Goal: Task Accomplishment & Management: Manage account settings

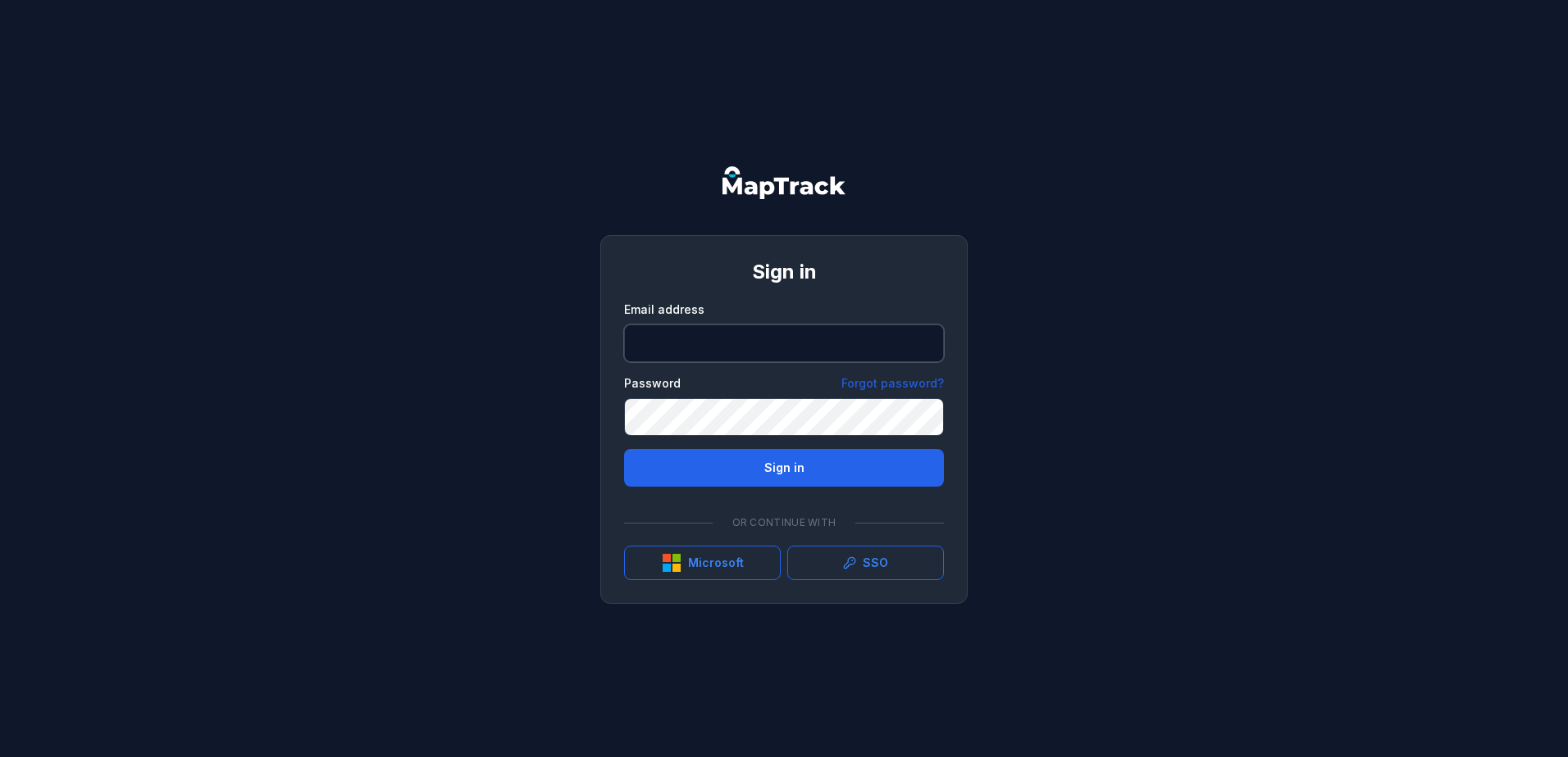
click at [713, 346] on input "email" at bounding box center [784, 343] width 320 height 37
type input "**********"
click at [624, 449] on button "Sign in" at bounding box center [784, 467] width 320 height 37
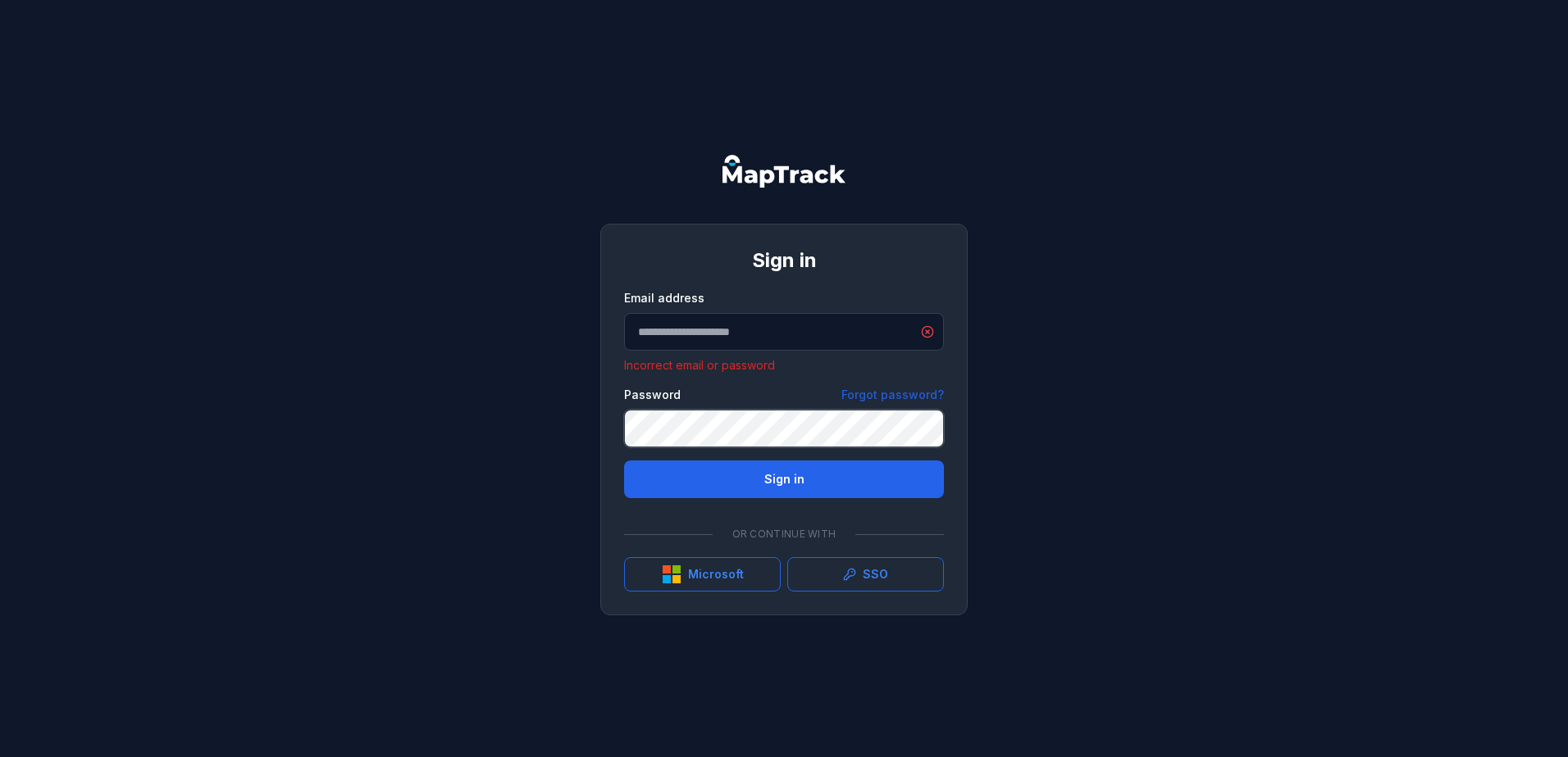
click at [624, 447] on div at bounding box center [624, 447] width 0 height 0
click at [318, 432] on div "**********" at bounding box center [784, 378] width 1568 height 757
click at [624, 461] on button "Sign in" at bounding box center [784, 479] width 320 height 37
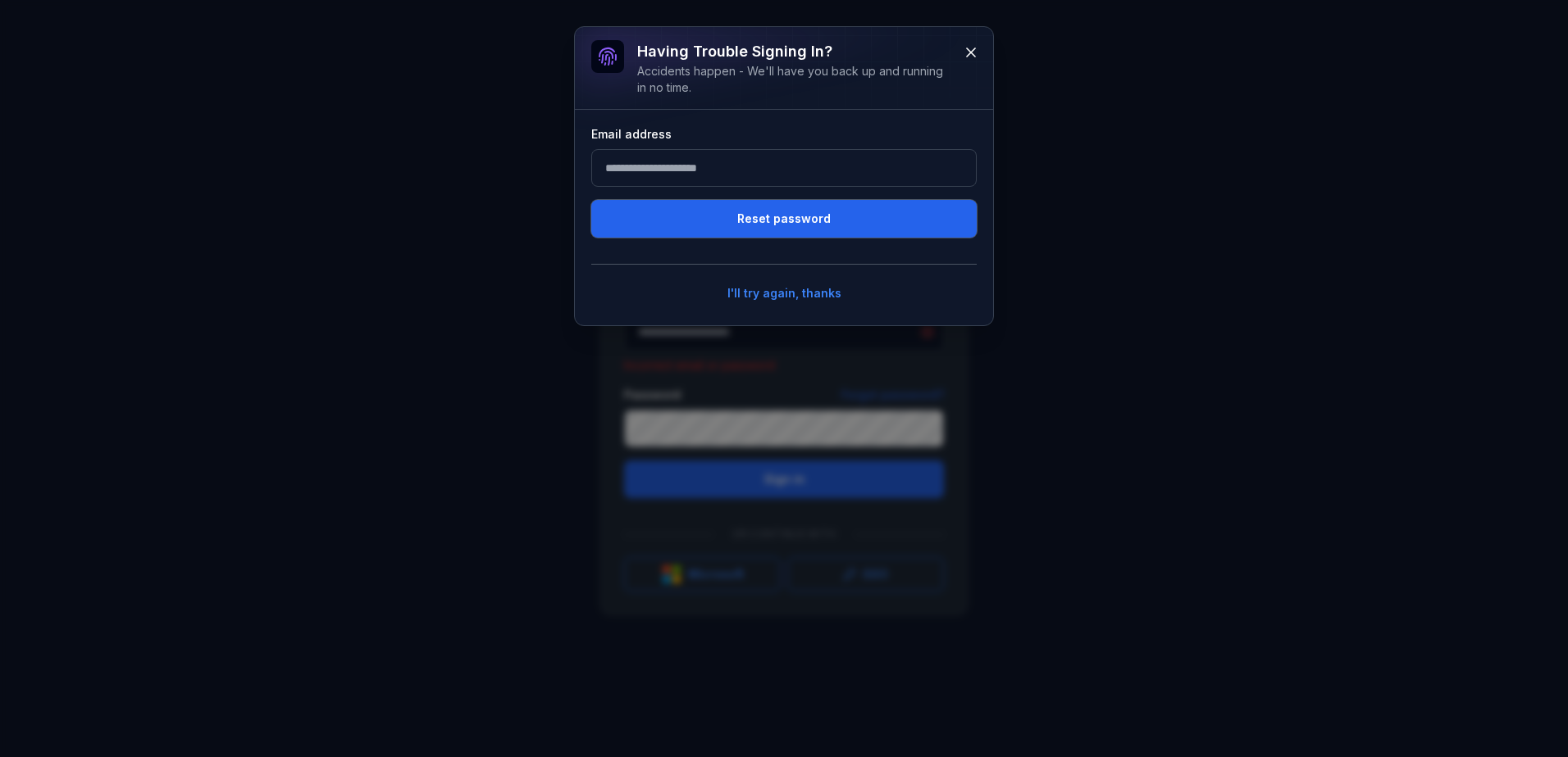
drag, startPoint x: 862, startPoint y: 219, endPoint x: 893, endPoint y: 212, distance: 31.8
click at [869, 217] on button "Reset password" at bounding box center [784, 218] width 386 height 37
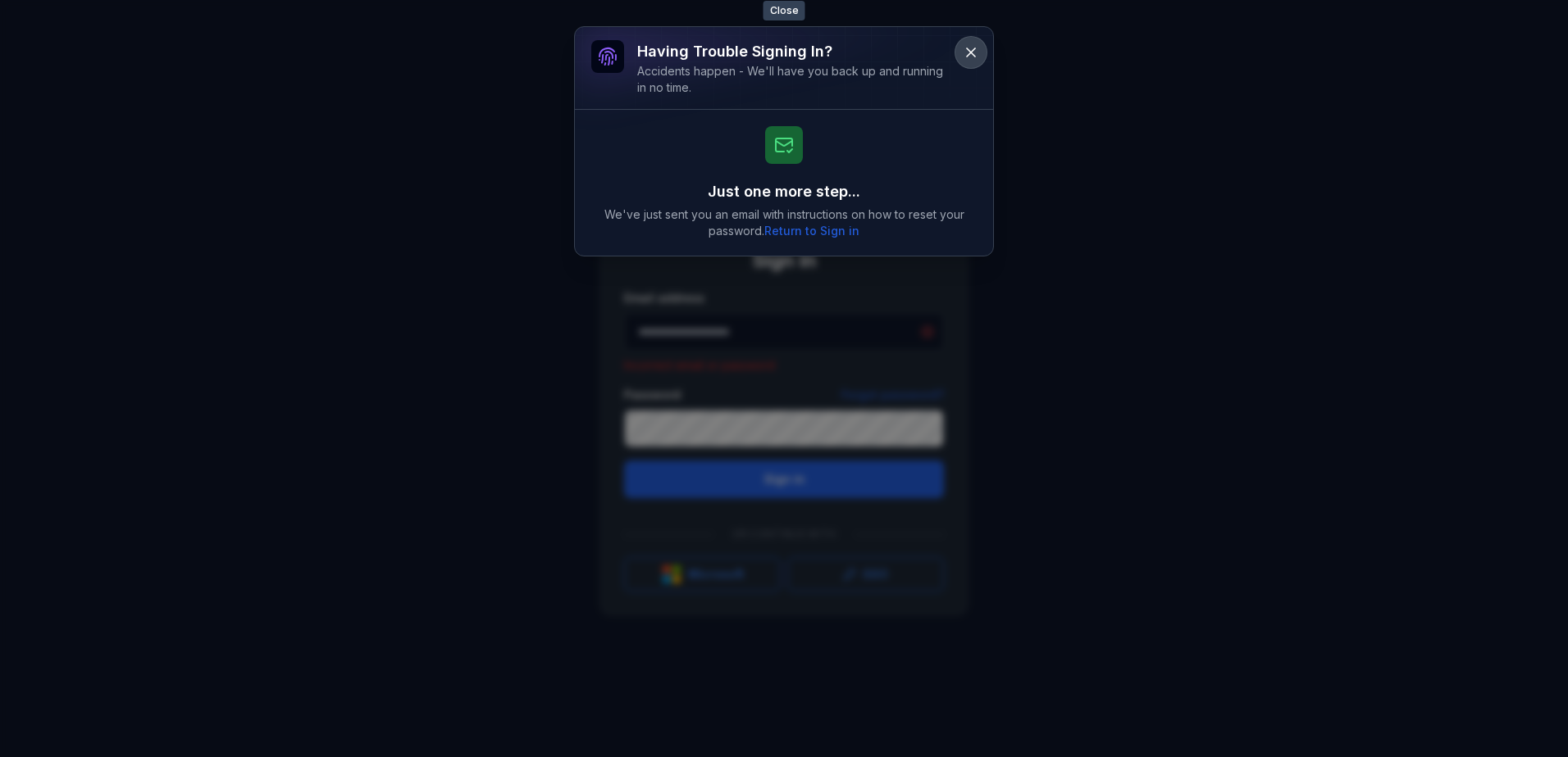
click at [977, 49] on icon at bounding box center [971, 52] width 17 height 17
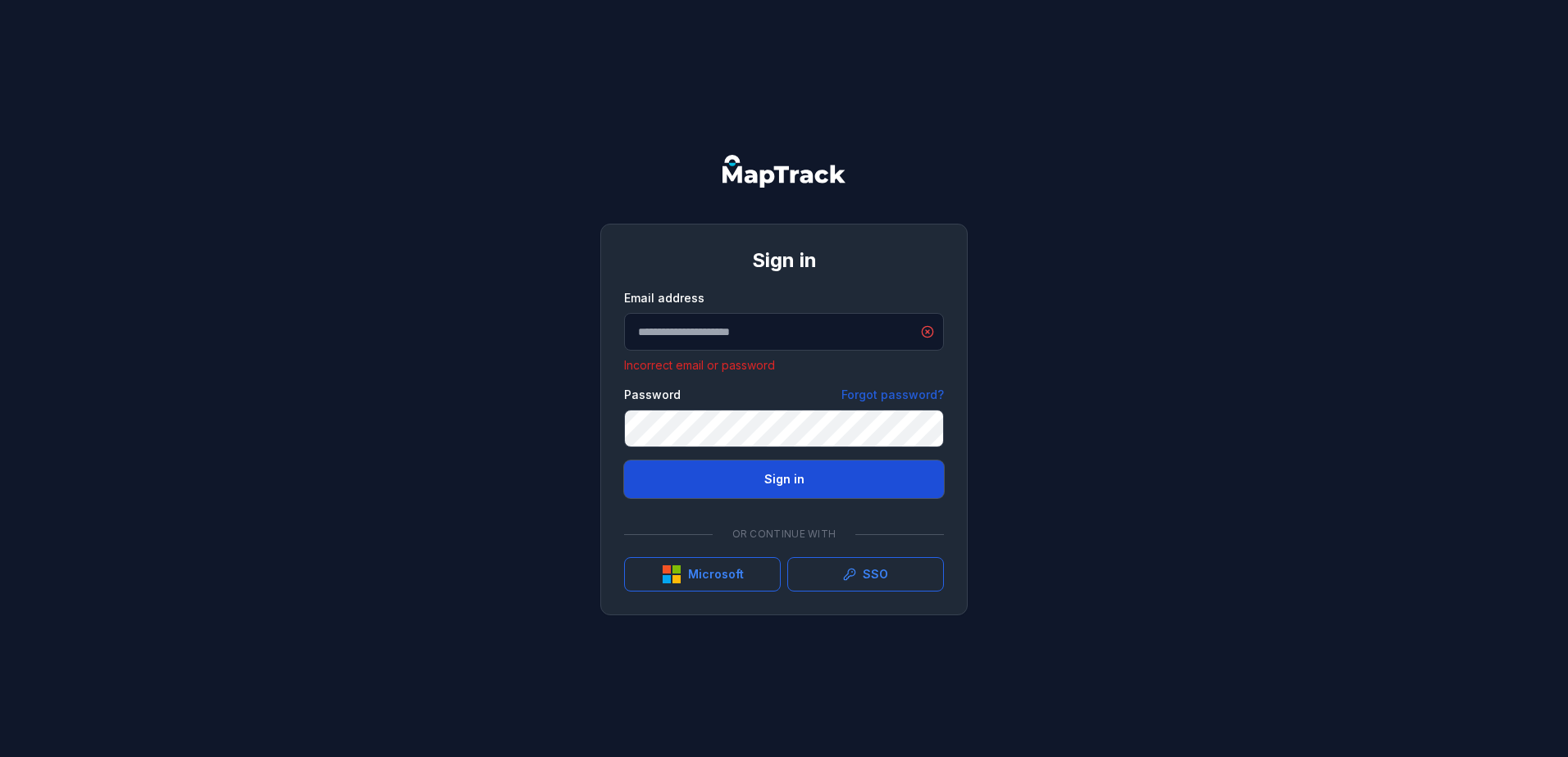
click at [750, 474] on button "Sign in" at bounding box center [784, 479] width 320 height 37
click at [275, 422] on div "**********" at bounding box center [784, 378] width 1568 height 757
click at [786, 486] on button "Sign in" at bounding box center [784, 479] width 320 height 37
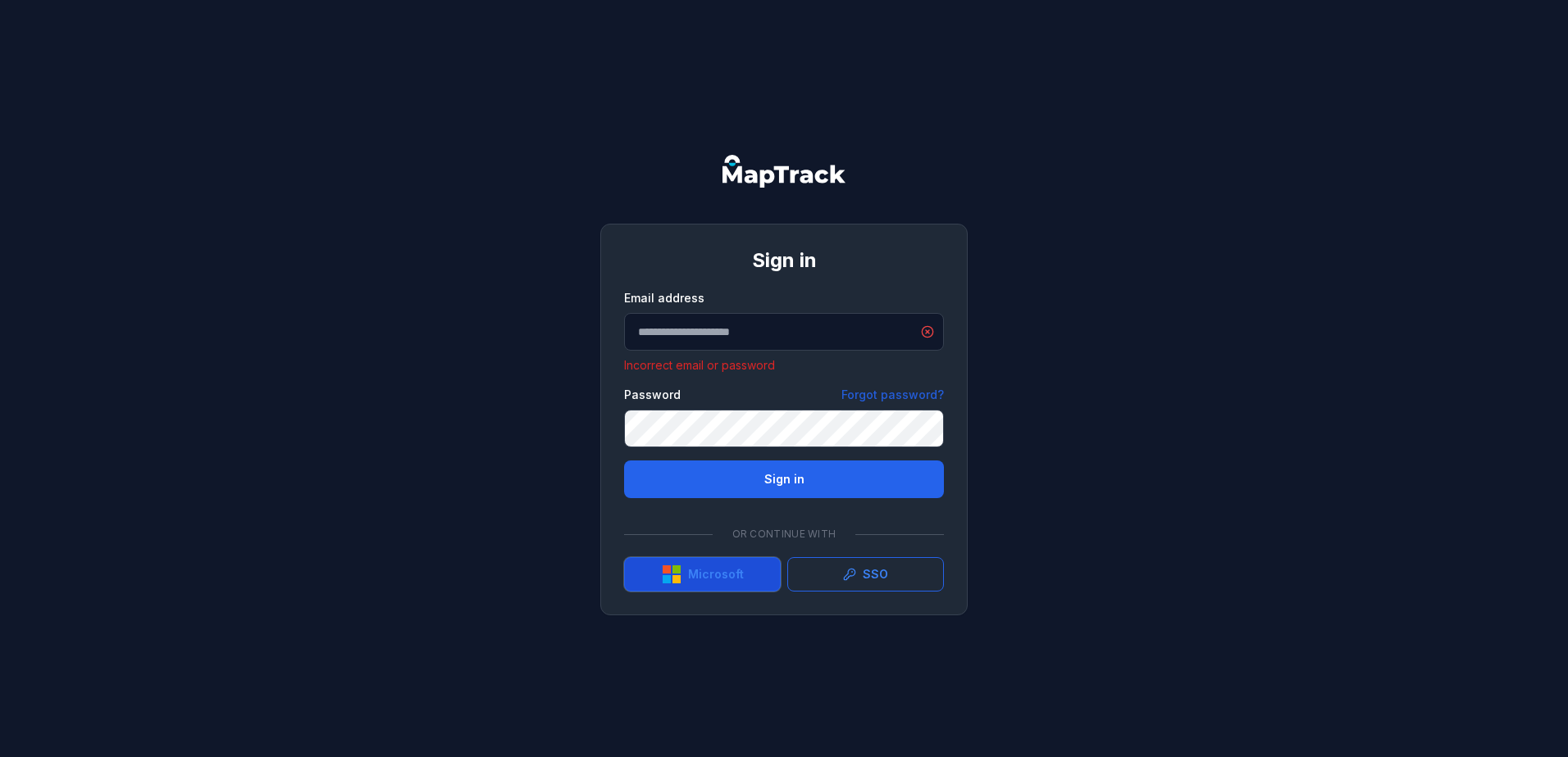
click at [716, 566] on button "Microsoft" at bounding box center [702, 574] width 157 height 34
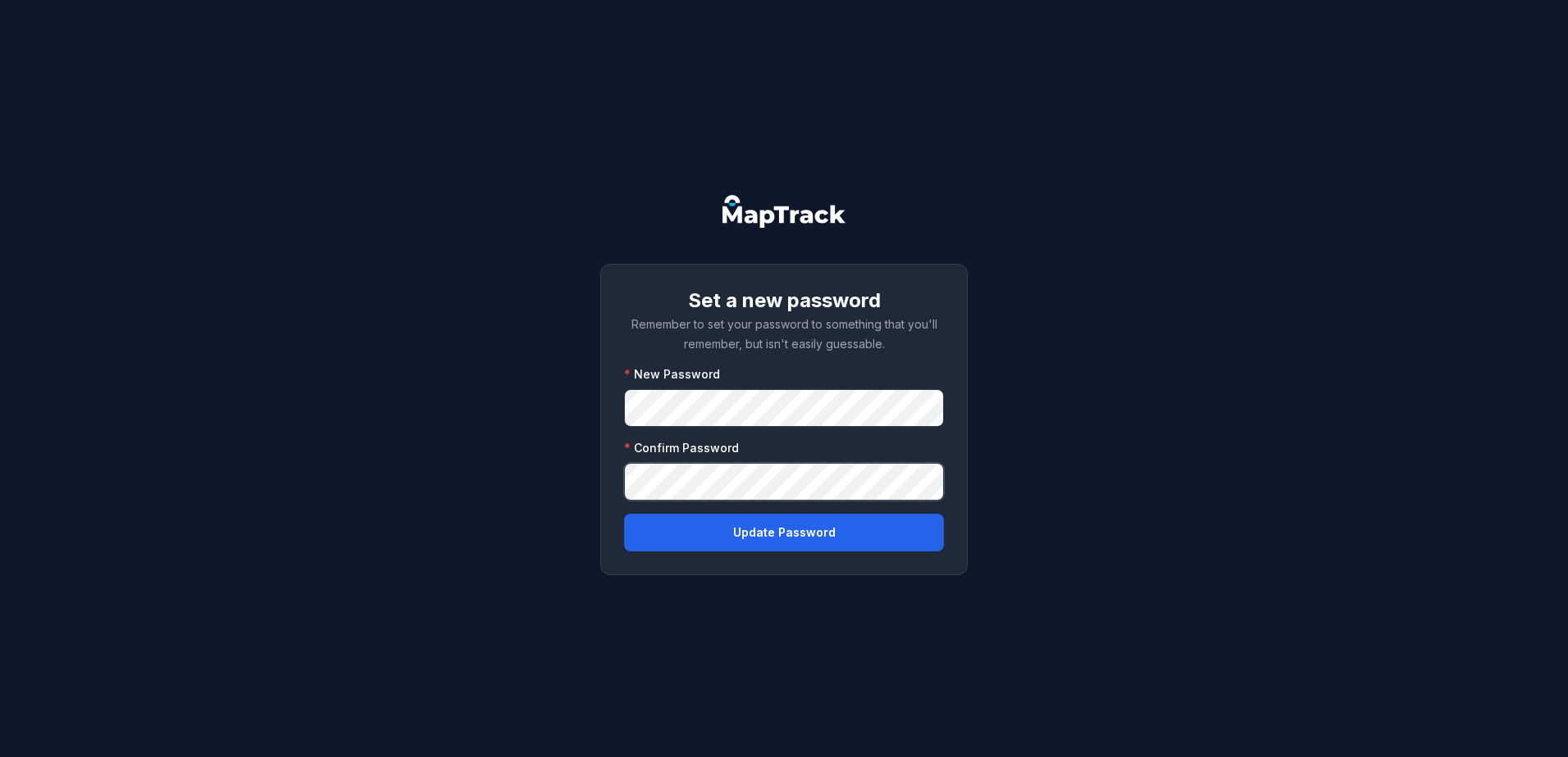
click at [624, 514] on button "Update Password" at bounding box center [784, 532] width 320 height 37
click at [745, 534] on button "Update Password" at bounding box center [784, 532] width 320 height 37
click at [782, 530] on button "Update Password" at bounding box center [784, 532] width 320 height 37
click at [732, 527] on button "Update Password" at bounding box center [784, 532] width 320 height 37
click at [417, 407] on div "Set a new password Remember to set your password to something that you'll remem…" at bounding box center [784, 378] width 1568 height 757
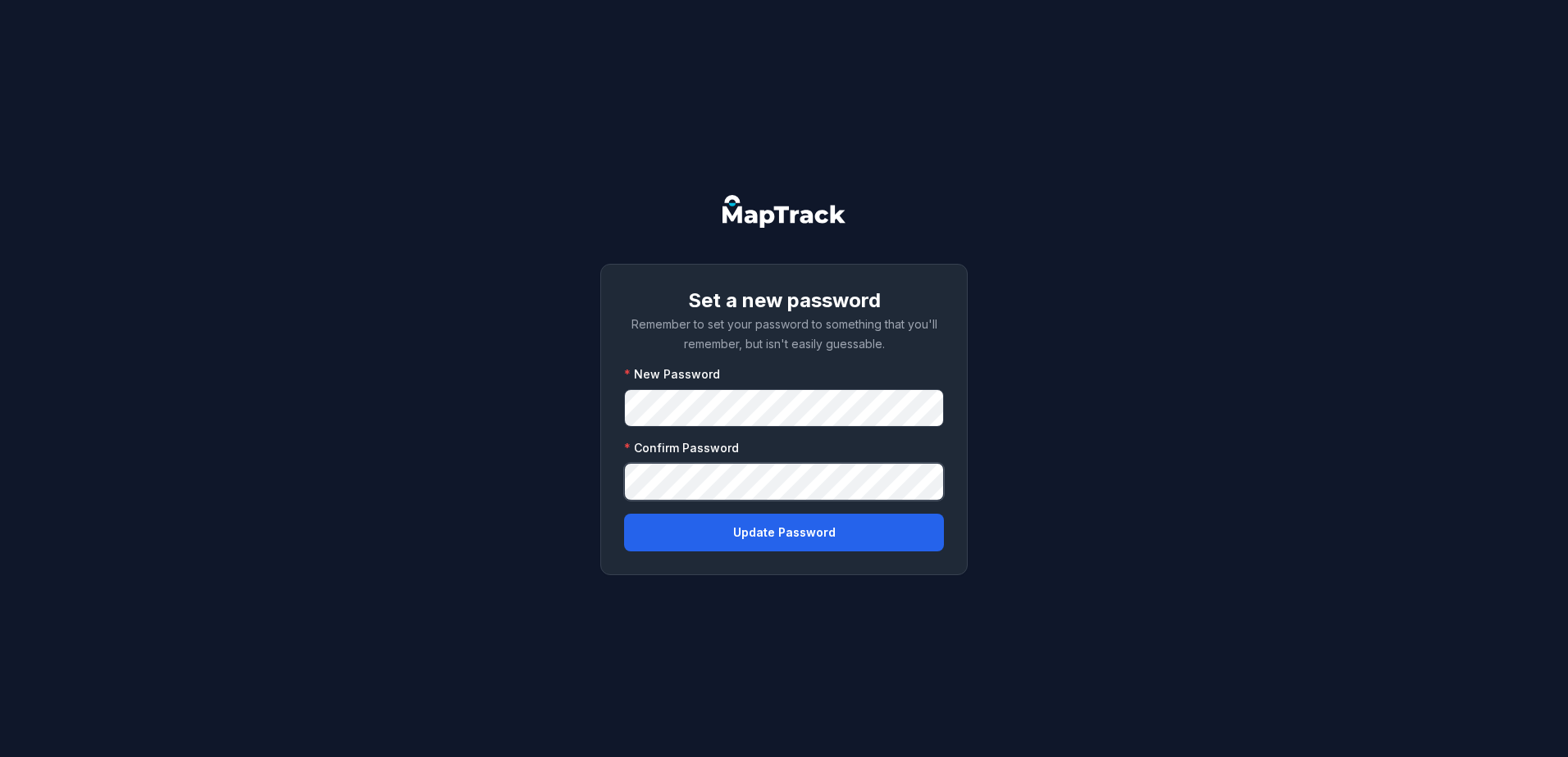
click at [360, 484] on div "Set a new password Remember to set your password to something that you'll remem…" at bounding box center [784, 378] width 1568 height 757
click at [830, 531] on button "Update Password" at bounding box center [784, 532] width 320 height 37
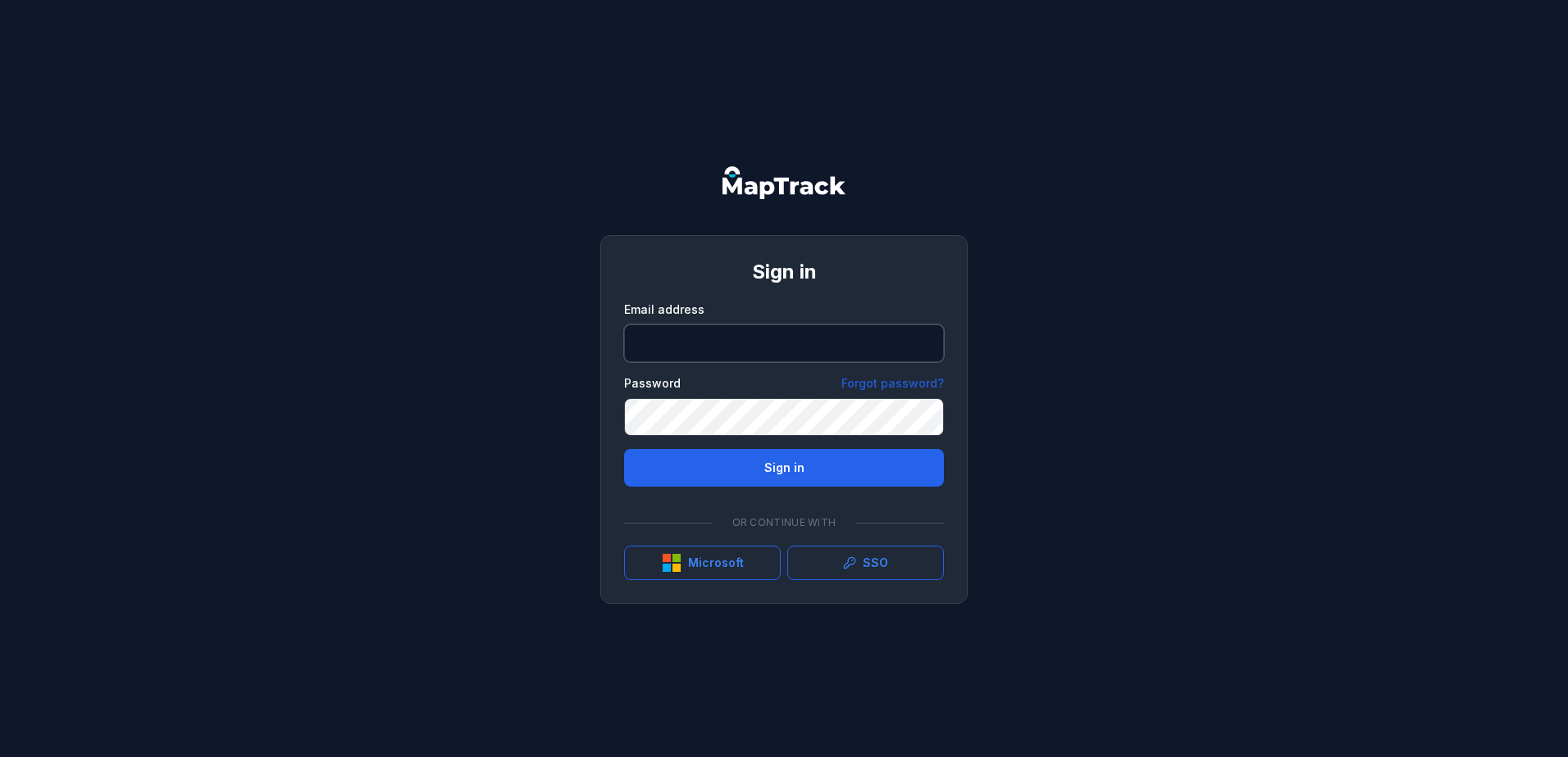
drag, startPoint x: 788, startPoint y: 342, endPoint x: 774, endPoint y: 344, distance: 14.1
click at [788, 342] on input "email" at bounding box center [784, 343] width 320 height 37
type input "**********"
click at [624, 449] on button "Sign in" at bounding box center [784, 467] width 320 height 37
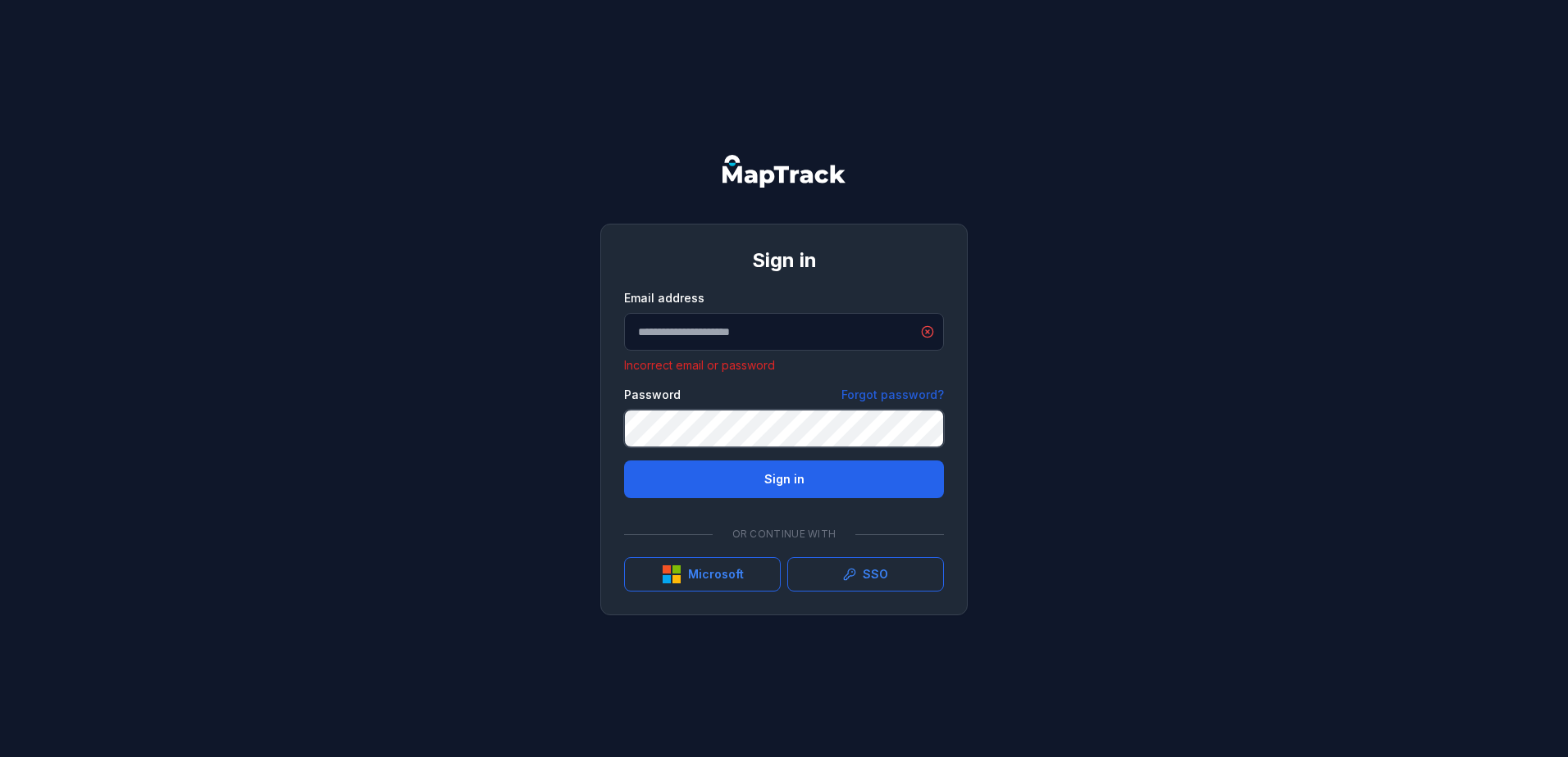
click at [624, 461] on button "Sign in" at bounding box center [784, 479] width 320 height 37
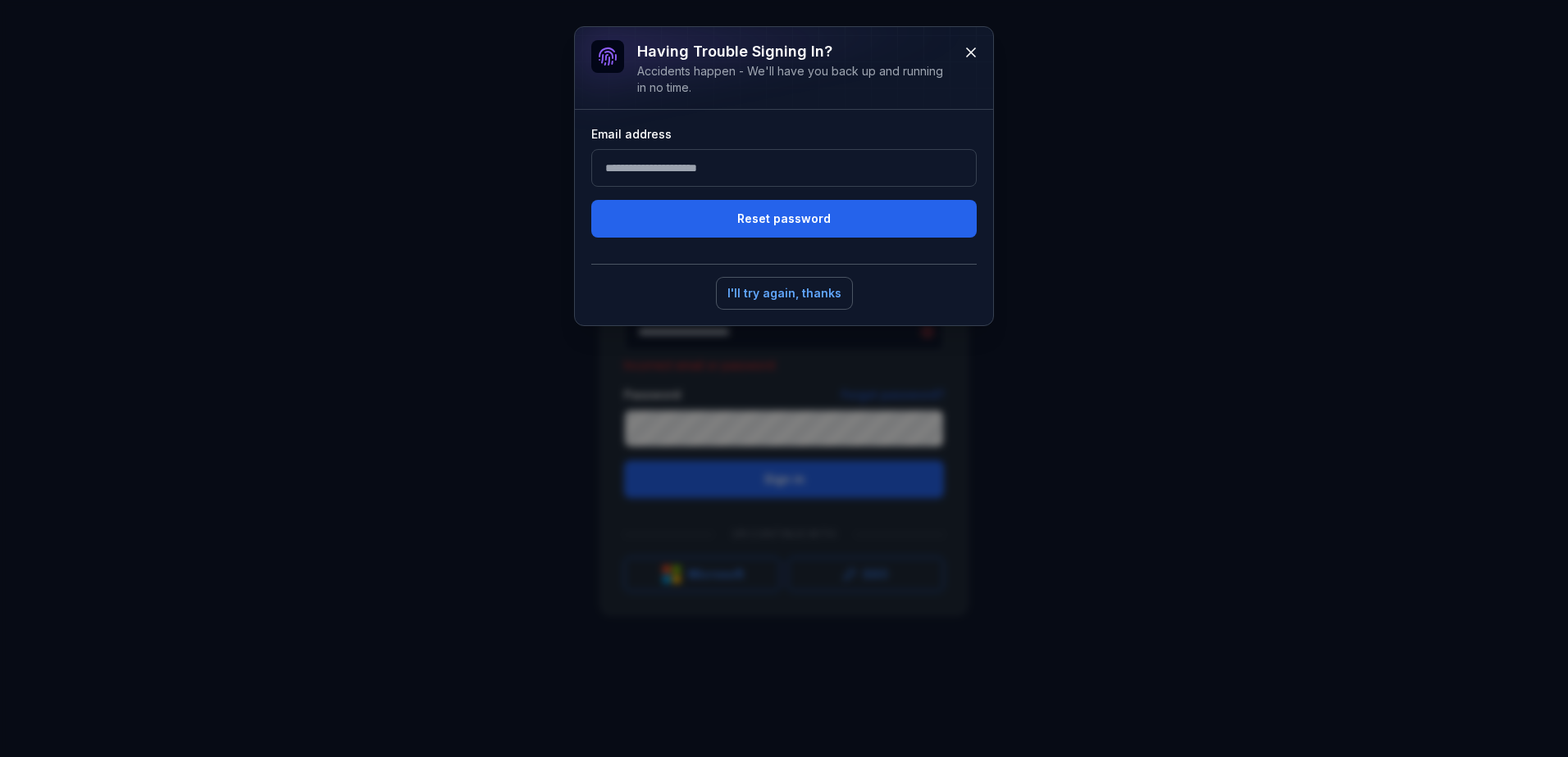
click at [795, 293] on button "I'll try again, thanks" at bounding box center [784, 293] width 135 height 31
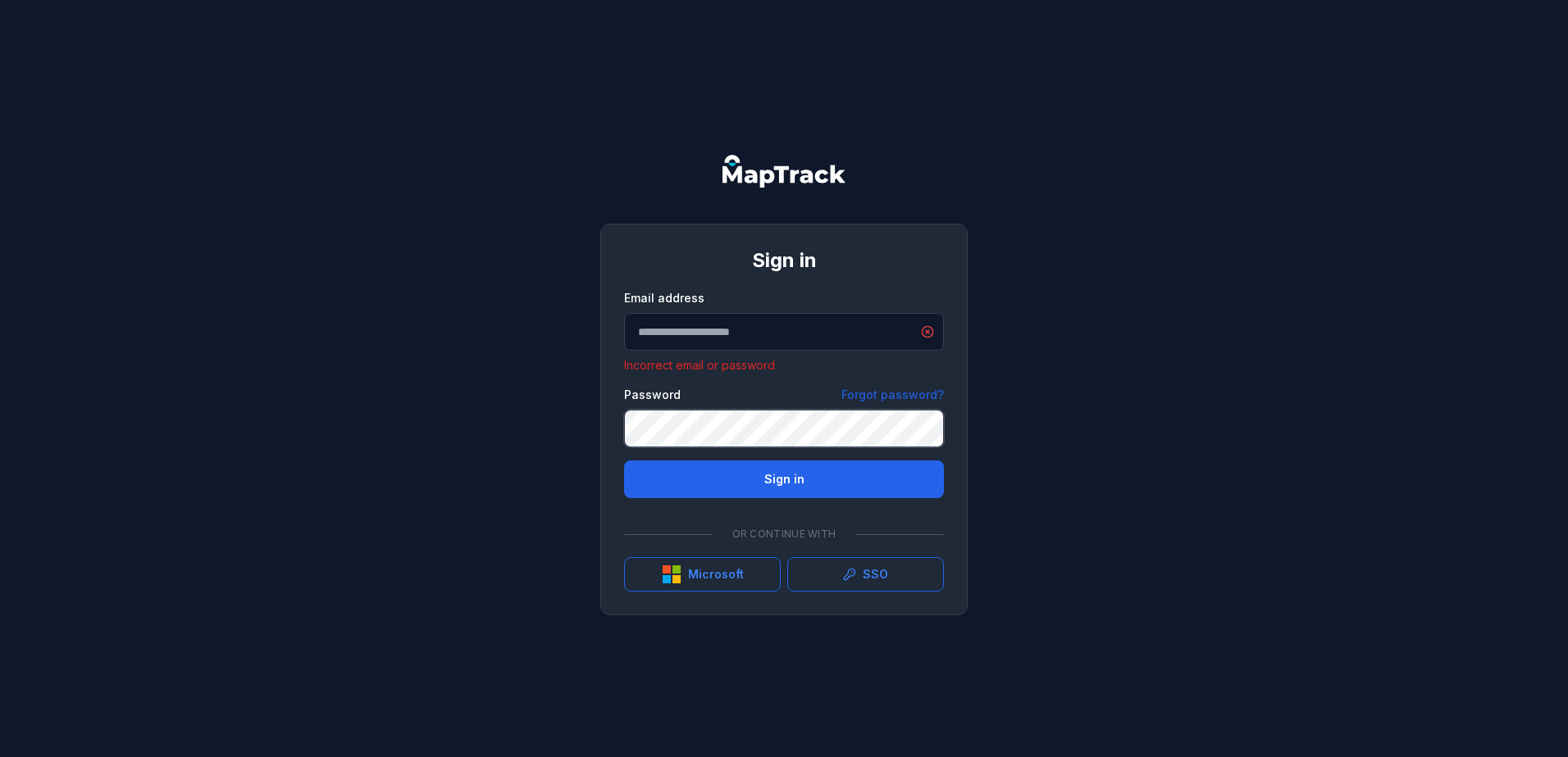
click at [366, 427] on div "**********" at bounding box center [784, 378] width 1568 height 757
click at [624, 461] on button "Sign in" at bounding box center [784, 479] width 320 height 37
click at [811, 476] on button "Sign in" at bounding box center [784, 479] width 320 height 37
click at [905, 391] on link "Forgot password?" at bounding box center [892, 396] width 102 height 17
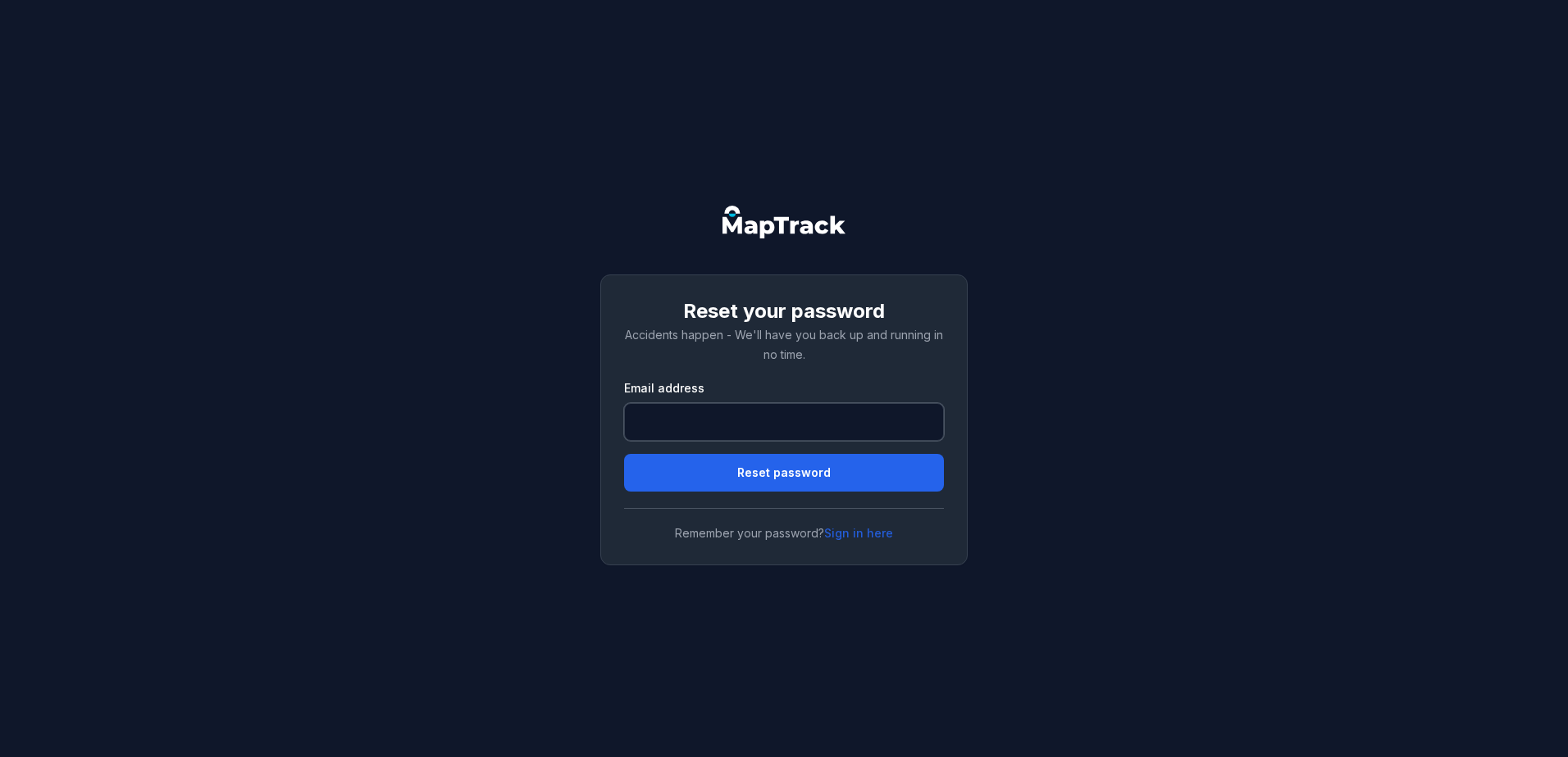
click at [787, 430] on input "email" at bounding box center [784, 421] width 320 height 37
type input "**********"
click at [821, 468] on button "Reset password" at bounding box center [784, 472] width 320 height 37
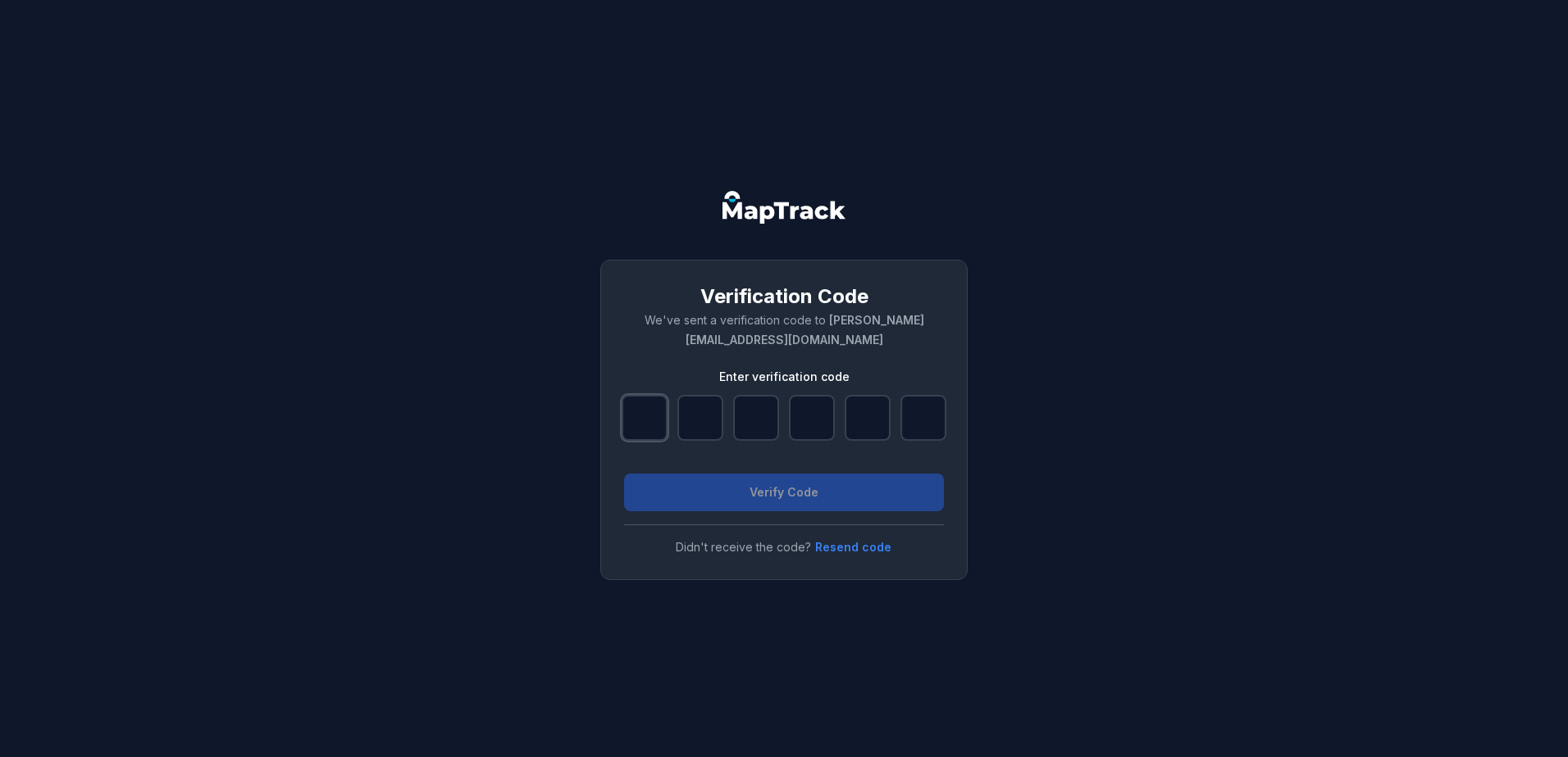
type input "*"
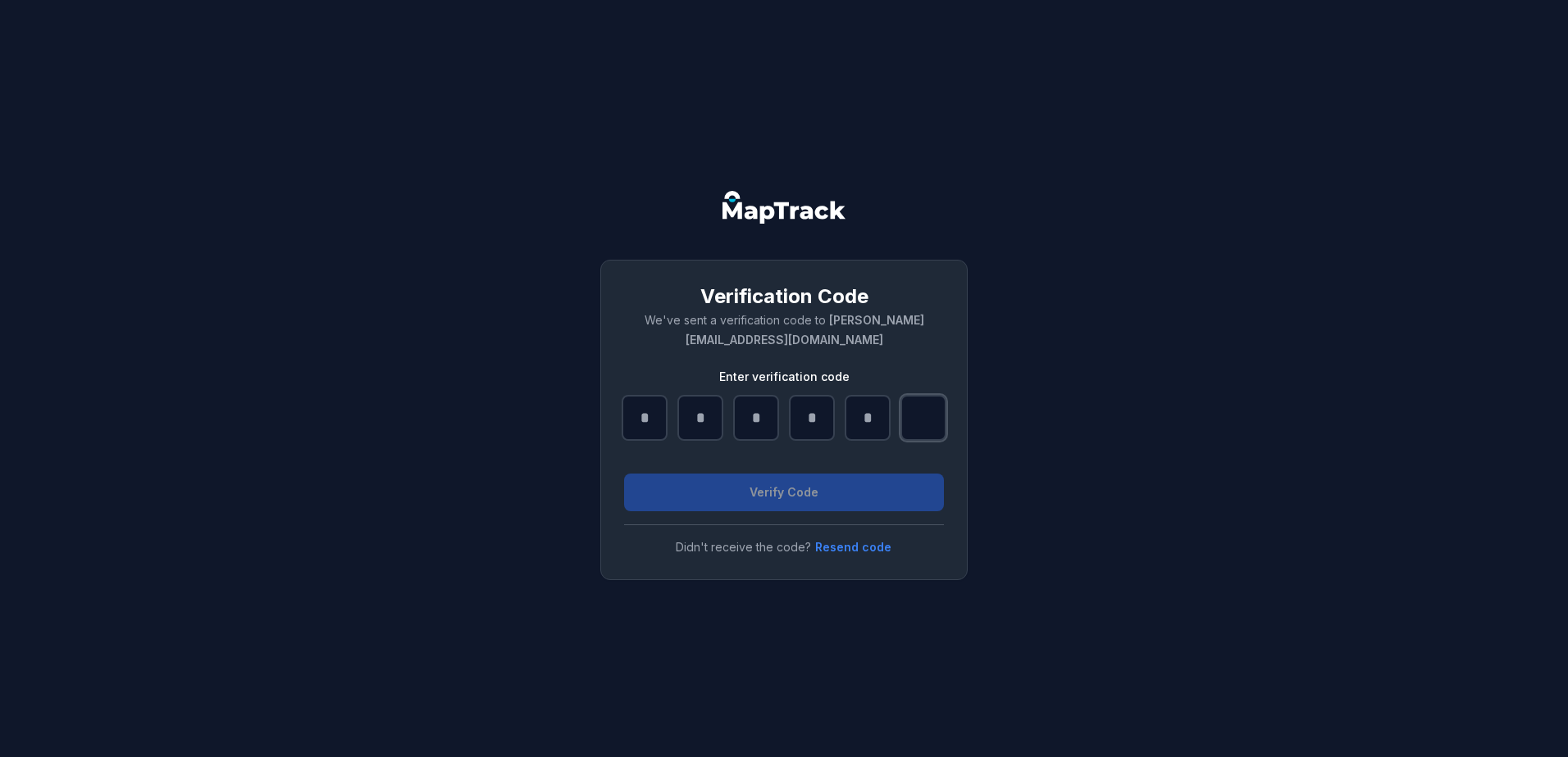
type input "*"
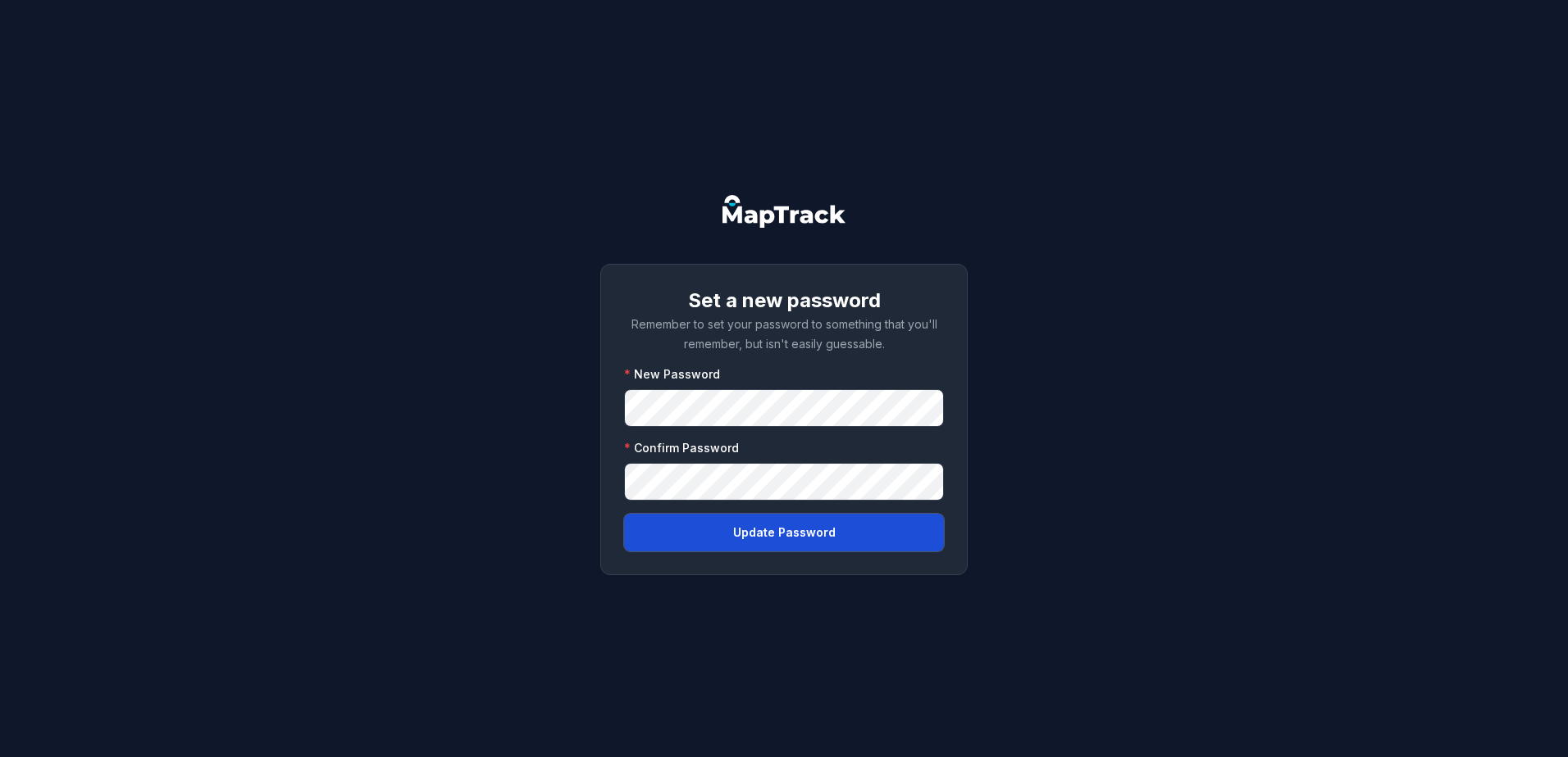
click at [735, 528] on button "Update Password" at bounding box center [784, 532] width 320 height 37
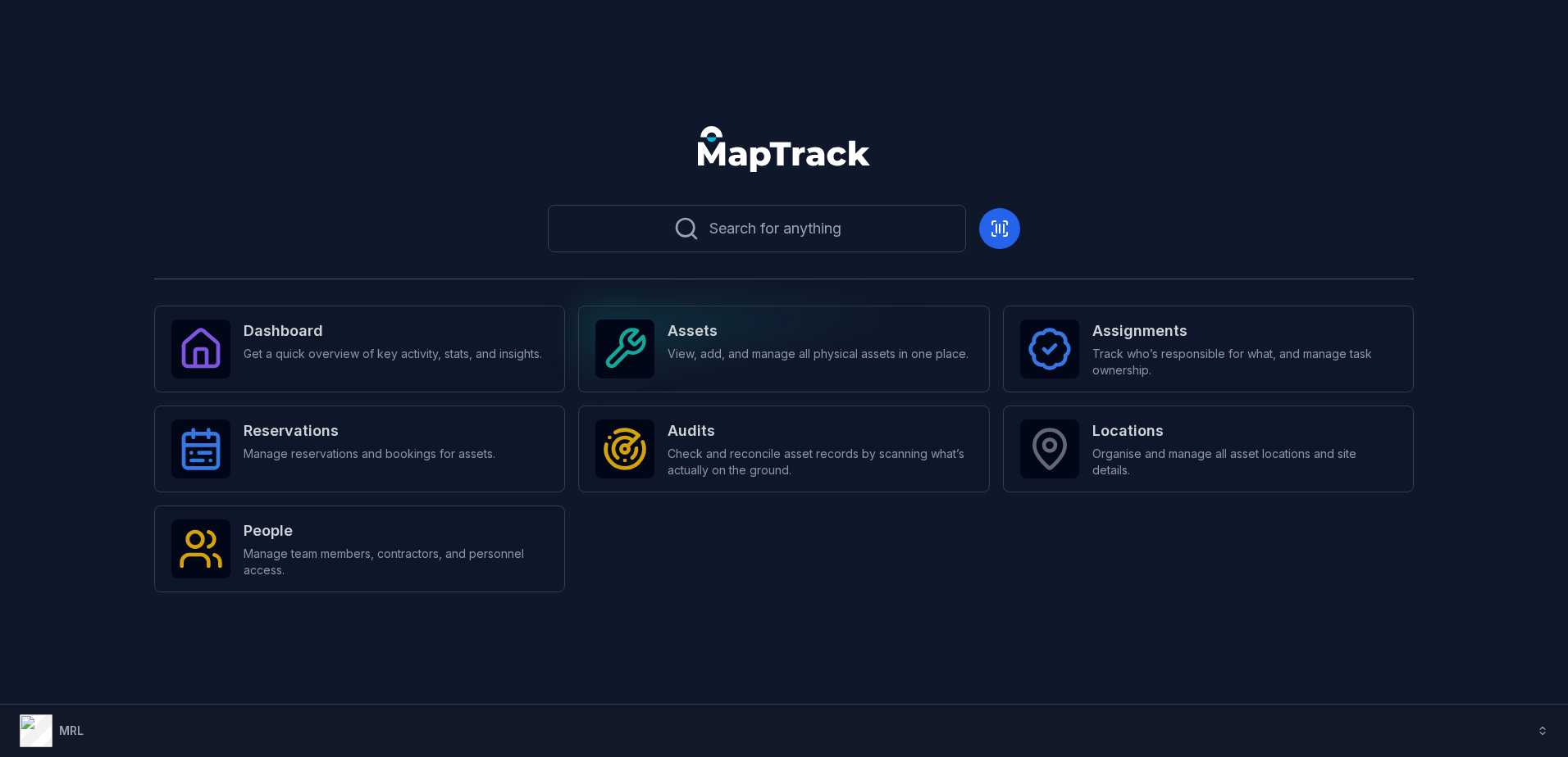
click at [753, 353] on span "View, add, and manage all physical assets in one place." at bounding box center [817, 354] width 301 height 17
